Goal: Task Accomplishment & Management: Complete application form

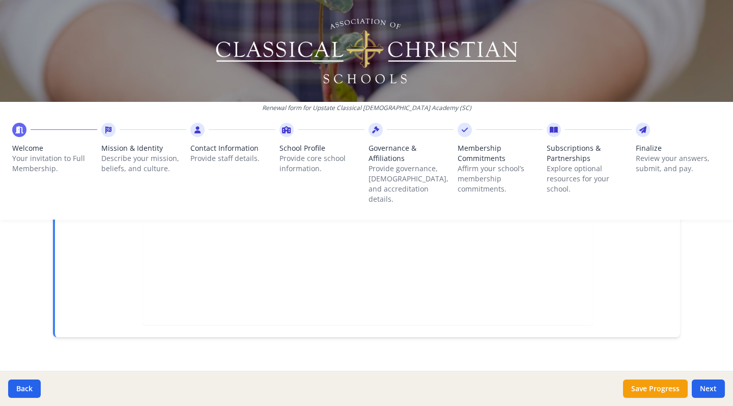
scroll to position [363, 0]
click at [710, 386] on button "Next" at bounding box center [707, 388] width 33 height 18
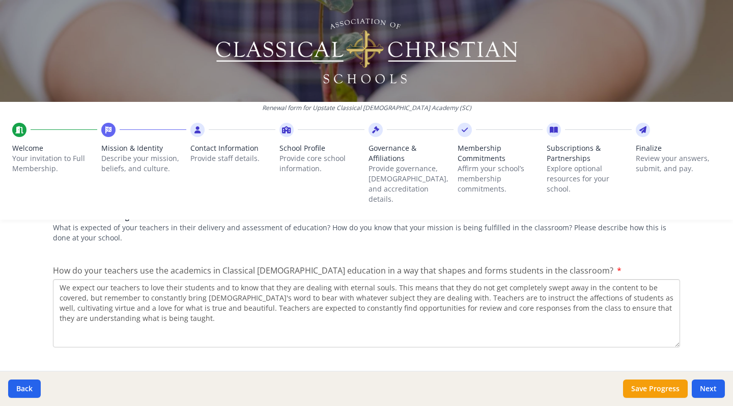
scroll to position [1465, 0]
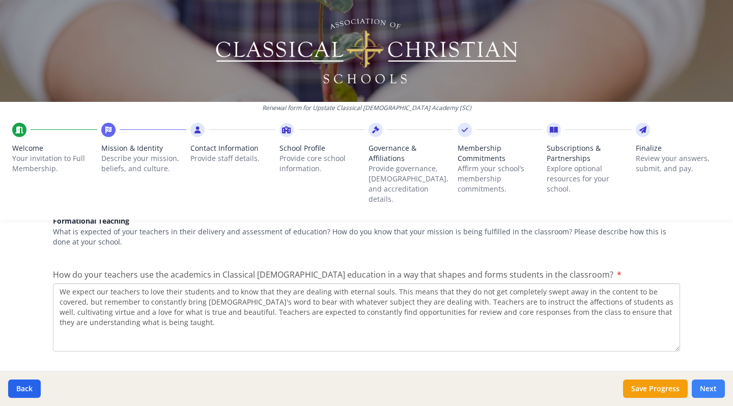
click at [710, 382] on button "Next" at bounding box center [707, 388] width 33 height 18
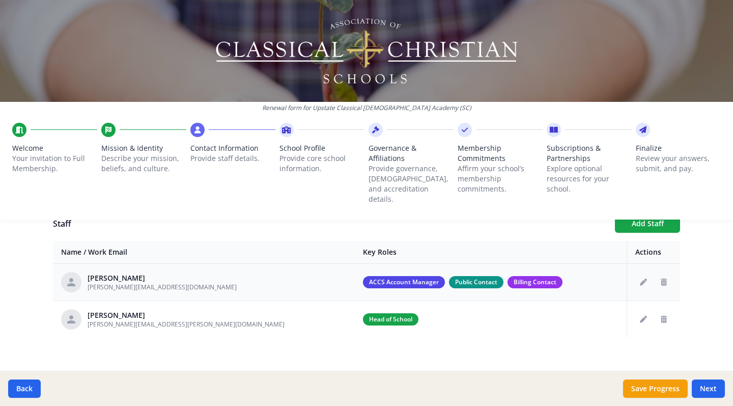
scroll to position [380, 0]
click at [712, 390] on button "Next" at bounding box center [707, 388] width 33 height 18
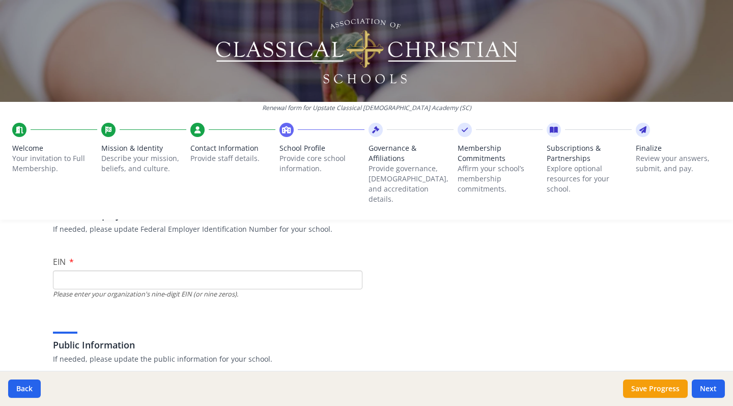
scroll to position [92, 0]
click at [250, 269] on input "EIN" at bounding box center [207, 278] width 309 height 19
type input "[US_EMPLOYER_IDENTIFICATION_NUMBER]"
click at [317, 314] on div "Public Information If needed, please update the public information for your sch…" at bounding box center [366, 338] width 627 height 49
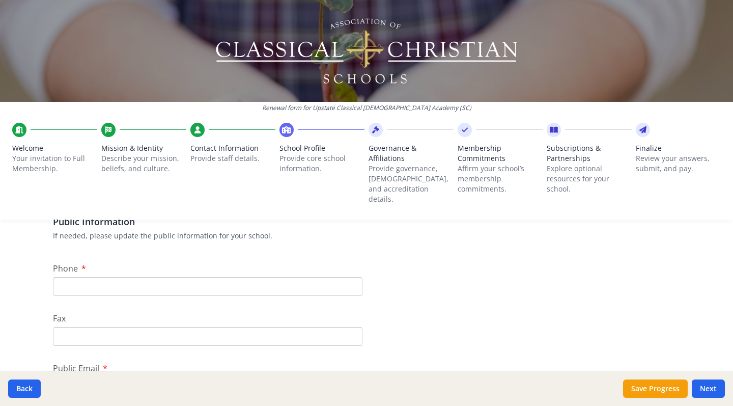
scroll to position [218, 0]
type input "8"
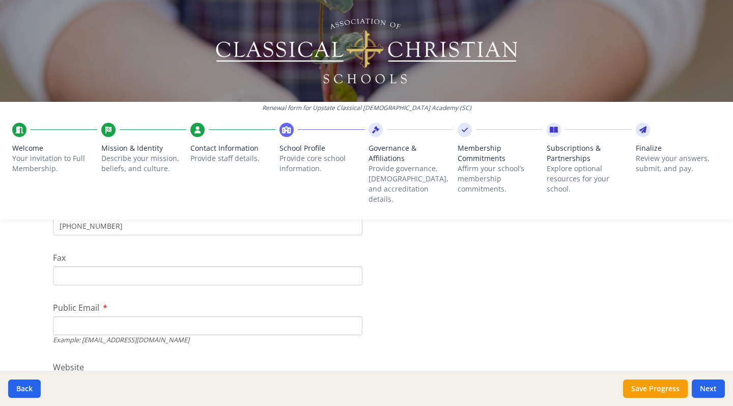
scroll to position [277, 0]
type input "[PHONE_NUMBER]"
type input "[EMAIL_ADDRESS][DOMAIN_NAME]"
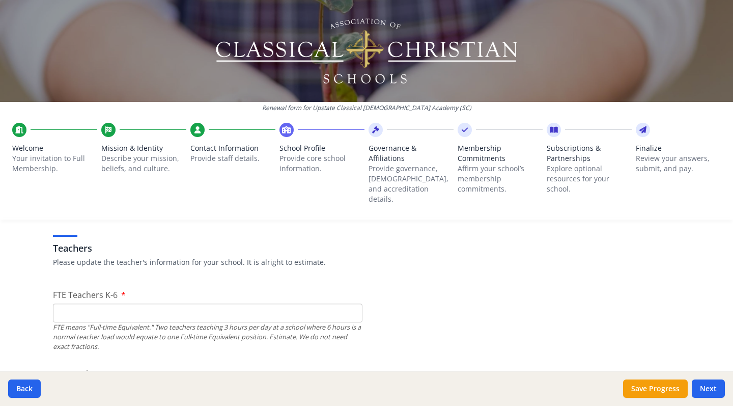
scroll to position [586, 0]
click at [140, 303] on input "FTE Teachers K-6" at bounding box center [207, 312] width 309 height 19
type input "1"
click at [358, 261] on div "Teachers Please update the teacher's information for your school. It is alright…" at bounding box center [366, 245] width 627 height 54
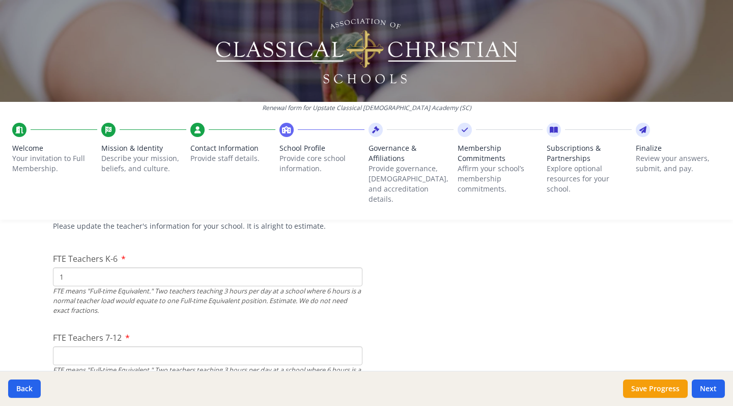
scroll to position [624, 0]
click at [247, 267] on input "1" at bounding box center [207, 274] width 309 height 19
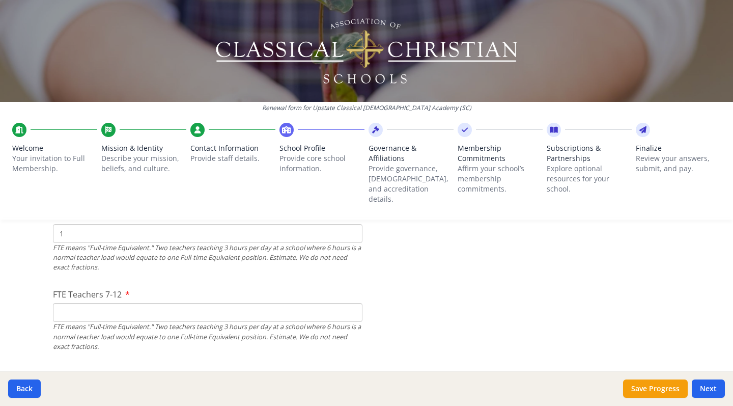
scroll to position [667, 0]
click at [285, 304] on input "FTE Teachers 7-12" at bounding box center [207, 310] width 309 height 19
type input "0"
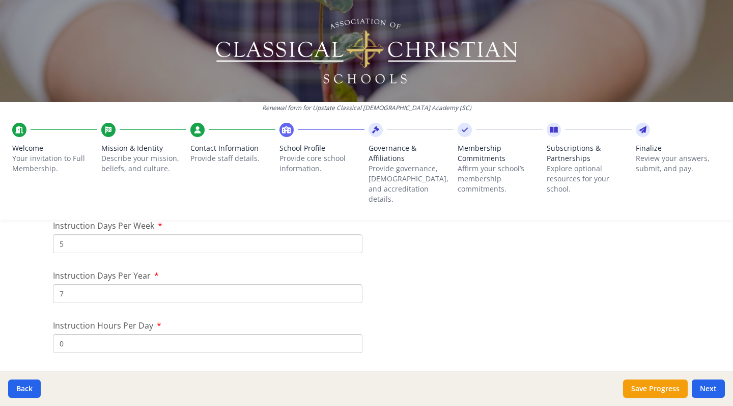
scroll to position [884, 0]
click at [250, 283] on input "7" at bounding box center [207, 292] width 309 height 19
type input "180"
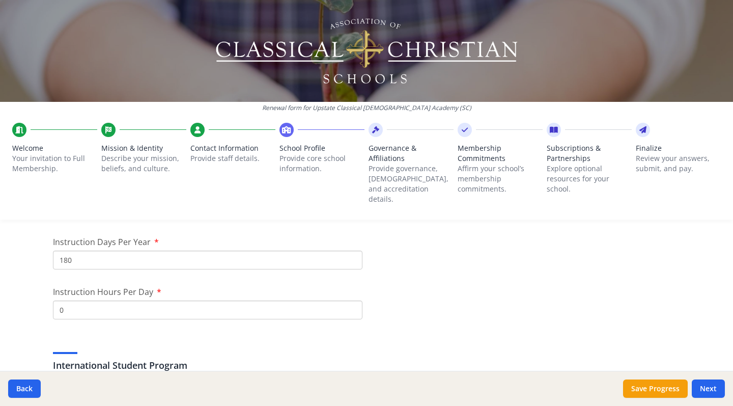
scroll to position [920, 0]
click at [297, 297] on input "0" at bounding box center [207, 306] width 309 height 19
type input "6"
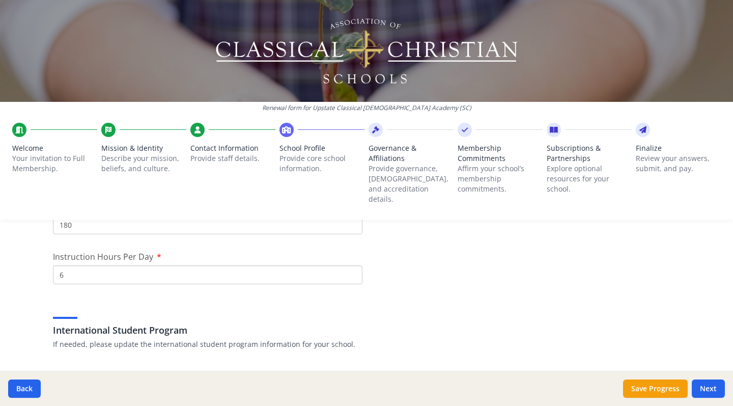
scroll to position [955, 0]
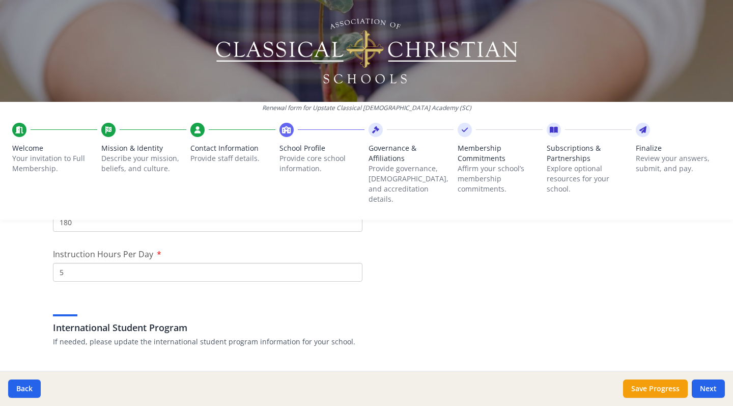
type input "5"
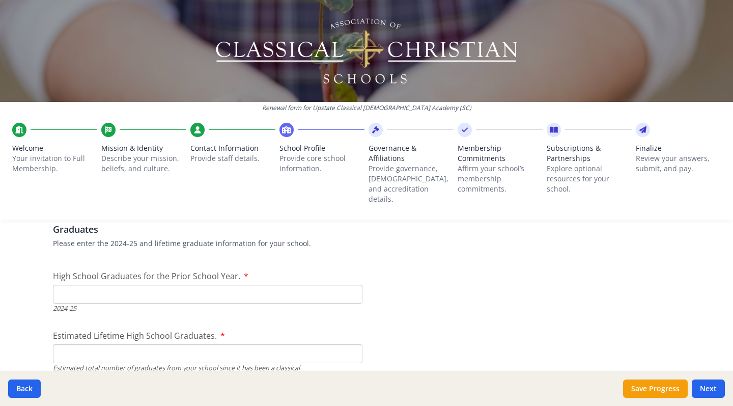
scroll to position [1455, 0]
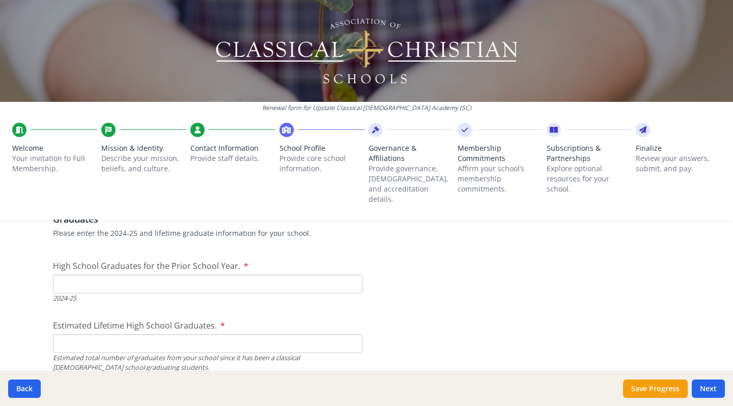
click at [292, 278] on input "High School Graduates for the Prior School Year." at bounding box center [207, 283] width 309 height 19
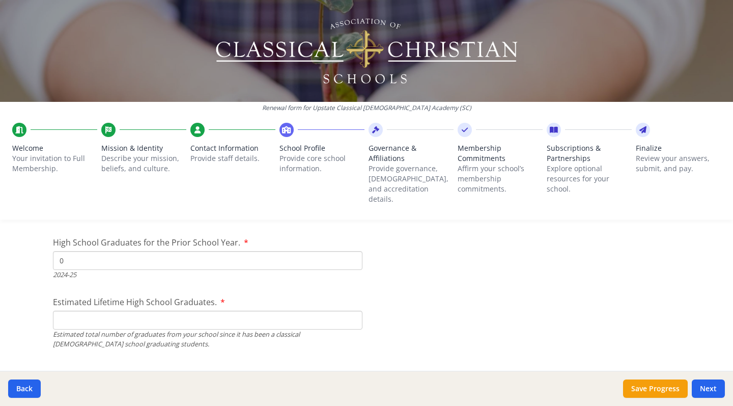
scroll to position [1480, 0]
type input "0"
click at [282, 309] on input "Estimated Lifetime High School Graduates." at bounding box center [207, 318] width 309 height 19
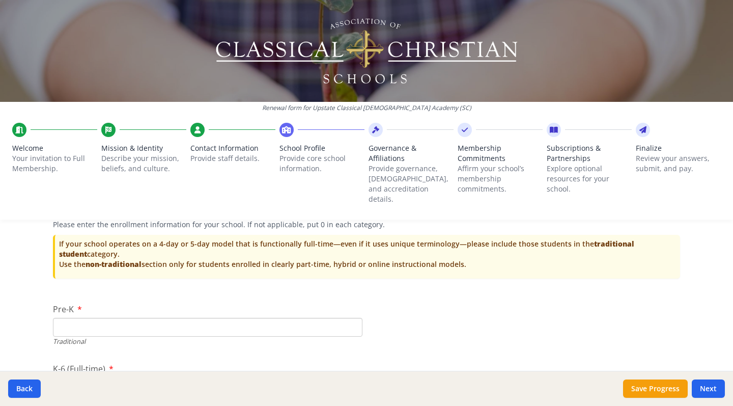
scroll to position [2089, 0]
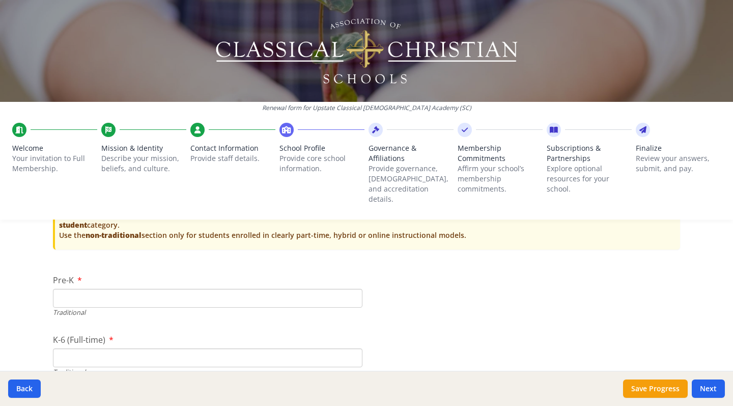
type input "0"
click at [194, 288] on input "Pre-K" at bounding box center [207, 297] width 309 height 19
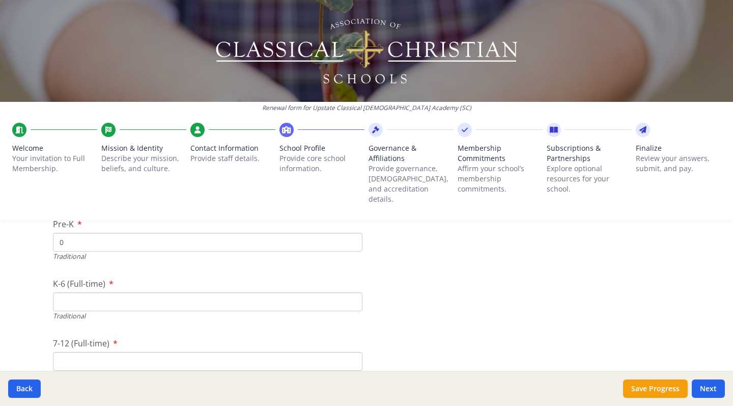
scroll to position [2147, 0]
type input "0"
click at [194, 291] on input "K-6 (Full-time)" at bounding box center [207, 300] width 309 height 19
type input "4"
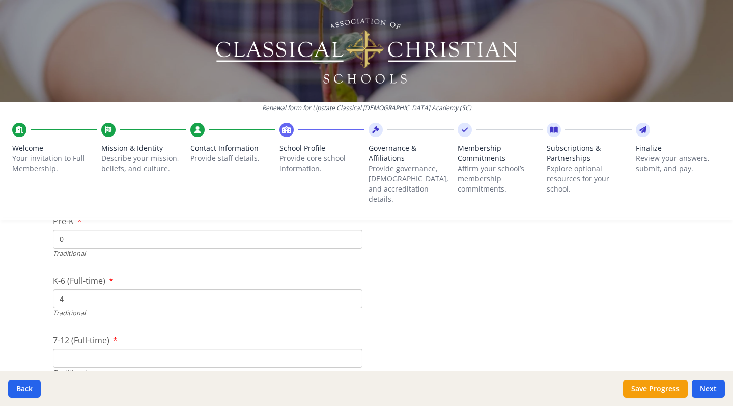
click at [211, 349] on input "7-12 (Full-time)" at bounding box center [207, 358] width 309 height 19
type input "0"
click at [326, 318] on input "Number of New Students for the 2025-26 School Year." at bounding box center [207, 327] width 309 height 19
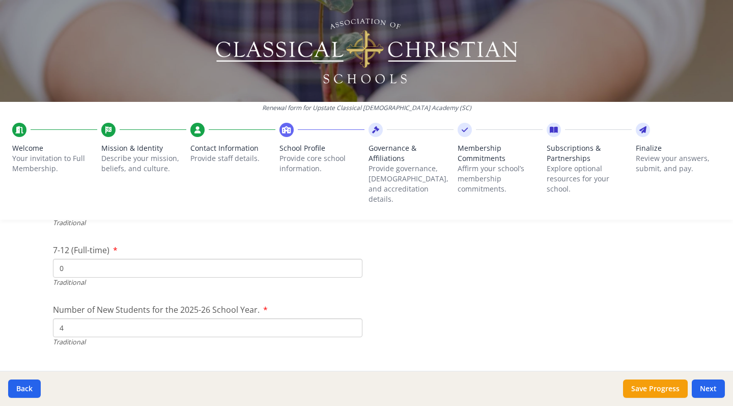
type input "4"
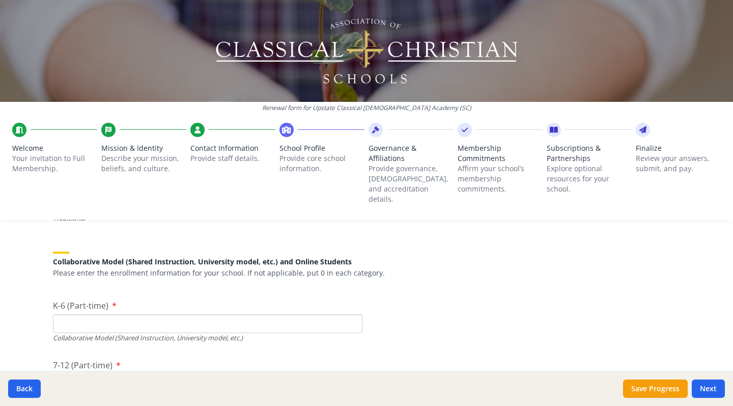
scroll to position [2366, 0]
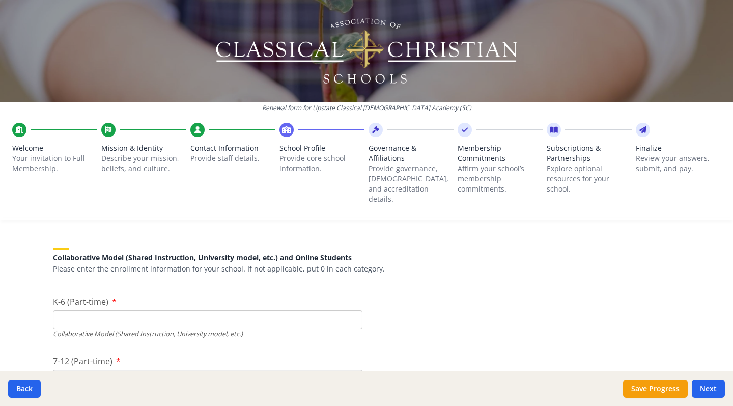
click at [314, 310] on input "K-6 (Part-time)" at bounding box center [207, 319] width 309 height 19
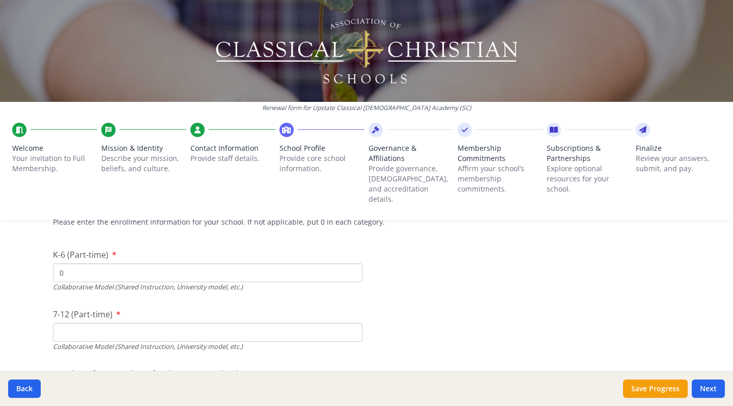
scroll to position [2422, 0]
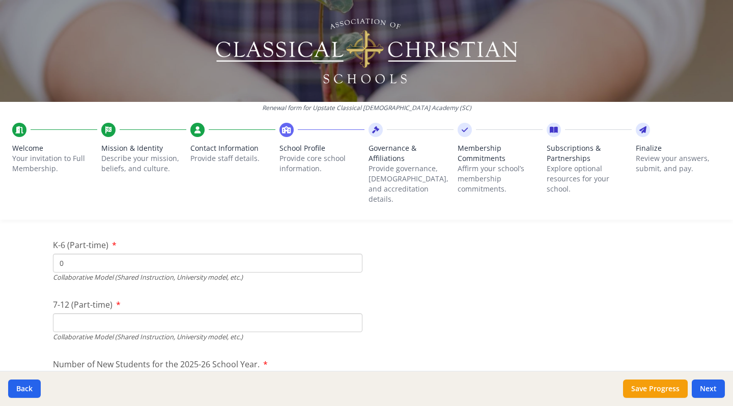
type input "0"
click at [300, 313] on input "7-12 (Part-time)" at bounding box center [207, 322] width 309 height 19
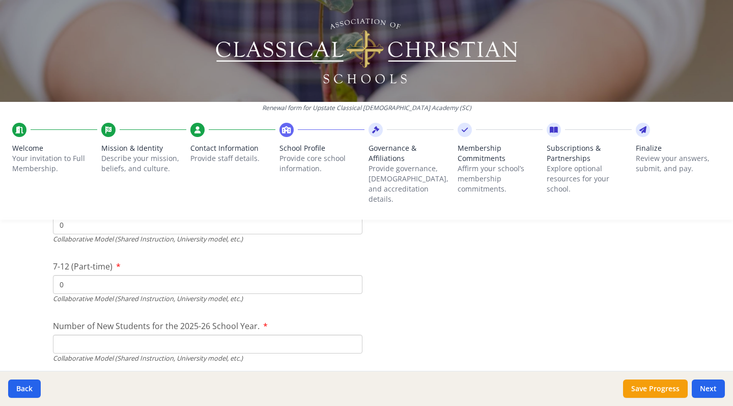
scroll to position [2475, 0]
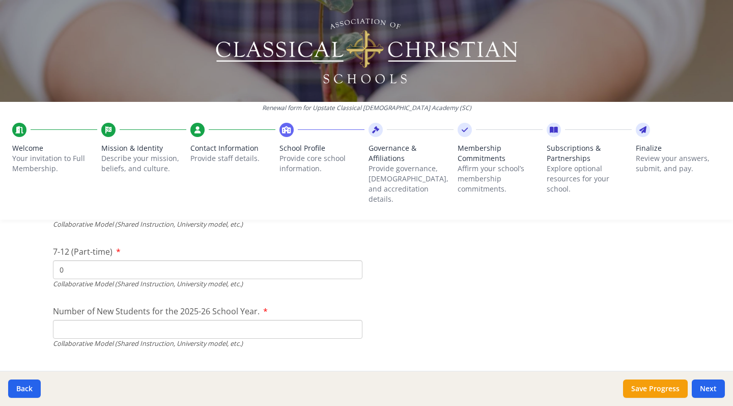
type input "0"
click at [298, 100] on input "Number of New Students for the 2025-26 School Year." at bounding box center [207, 90] width 309 height 19
type input "0"
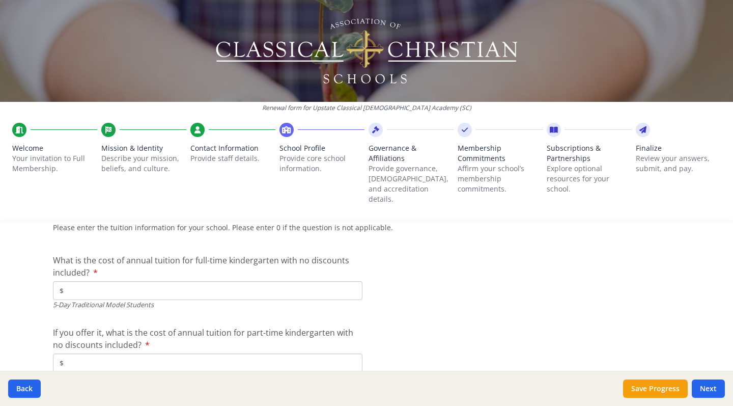
scroll to position [2662, 0]
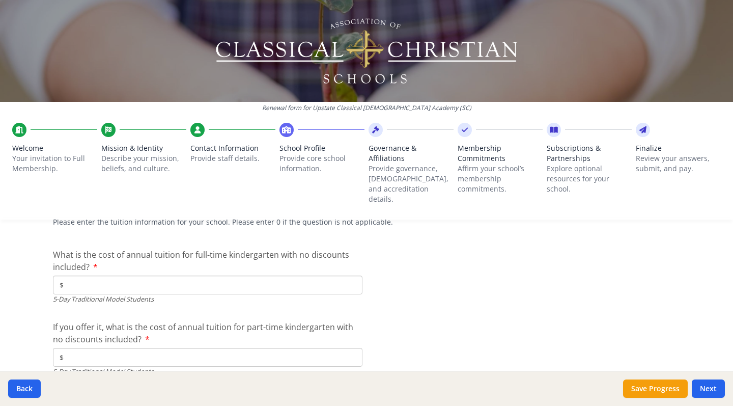
click at [301, 275] on input "$" at bounding box center [207, 284] width 309 height 19
type input "$7 000"
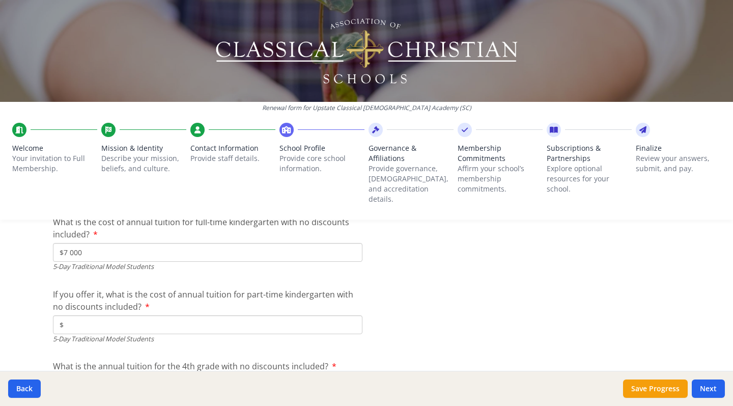
scroll to position [2707, 0]
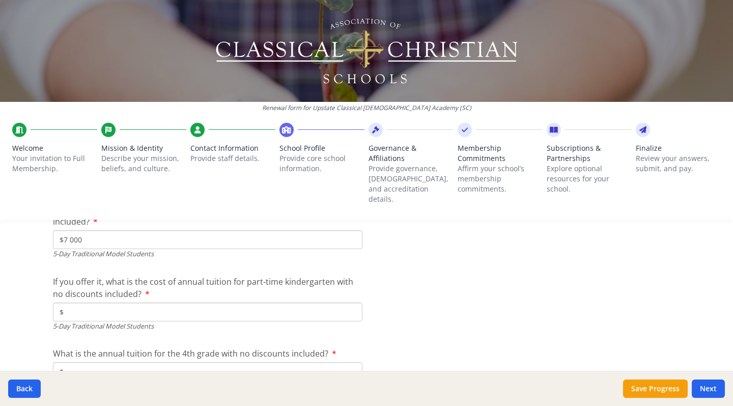
click at [311, 302] on input "$" at bounding box center [207, 311] width 309 height 19
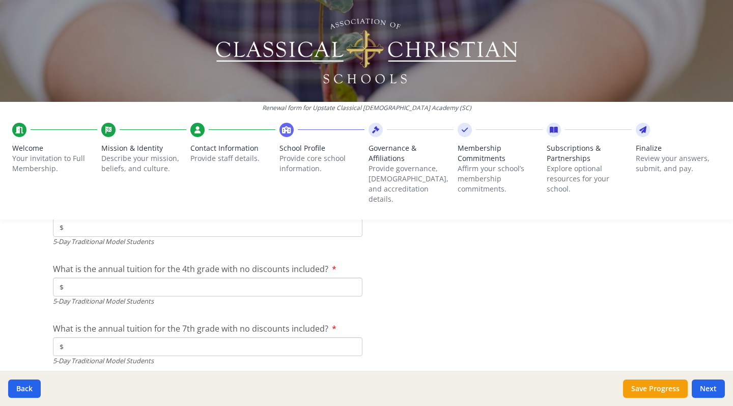
scroll to position [2792, 0]
click at [333, 277] on input "$" at bounding box center [207, 286] width 309 height 19
type input "$7 000"
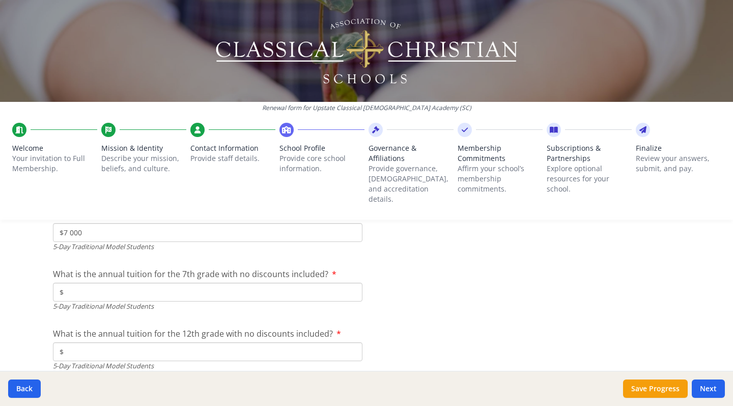
scroll to position [2848, 0]
click at [310, 280] on input "$" at bounding box center [207, 289] width 309 height 19
type input "$7 000"
click at [299, 339] on input "$" at bounding box center [207, 348] width 309 height 19
type input "$7 000"
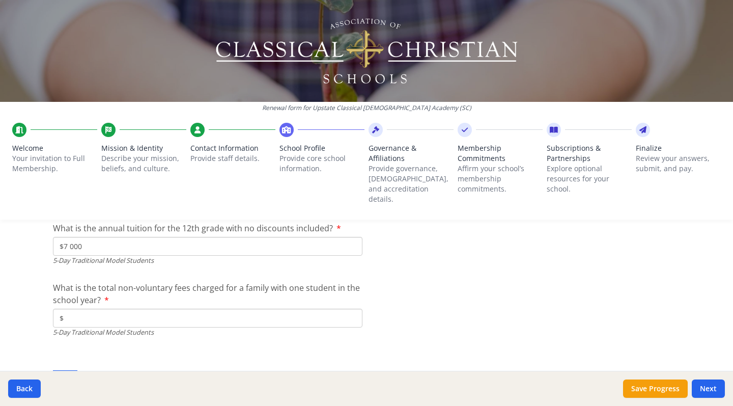
scroll to position [2952, 0]
click at [335, 307] on input "$" at bounding box center [207, 316] width 309 height 19
type input "$7 250"
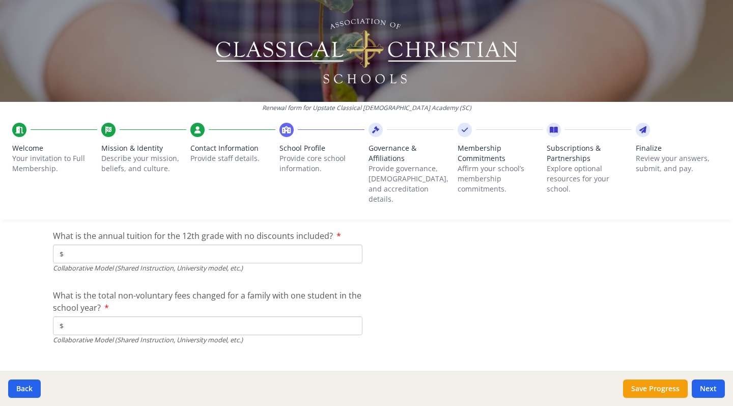
scroll to position [3407, 0]
click at [646, 390] on button "Save Progress" at bounding box center [655, 388] width 65 height 18
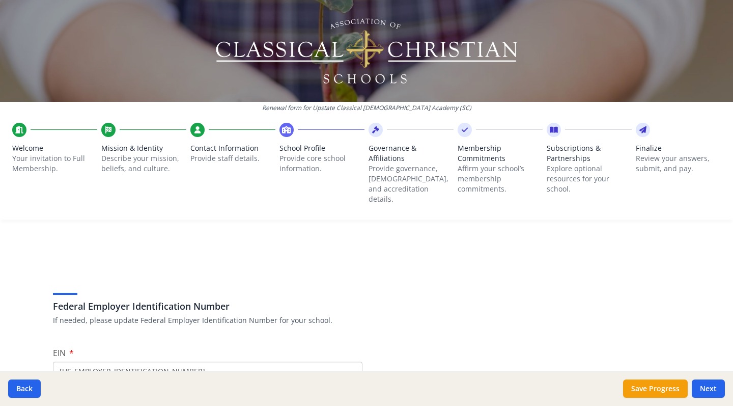
scroll to position [0, 0]
